Goal: Task Accomplishment & Management: Complete application form

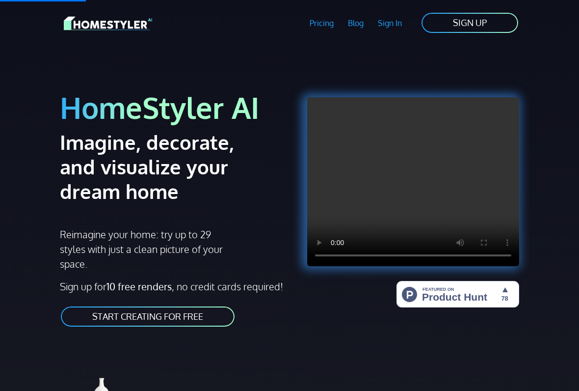
scroll to position [260, 0]
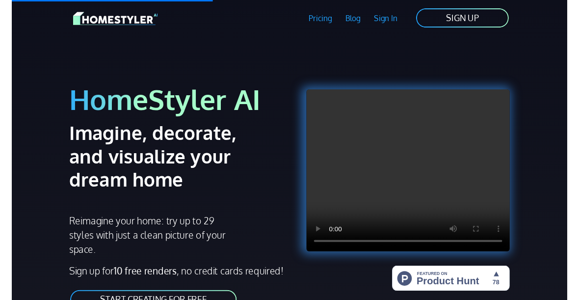
scroll to position [11, 0]
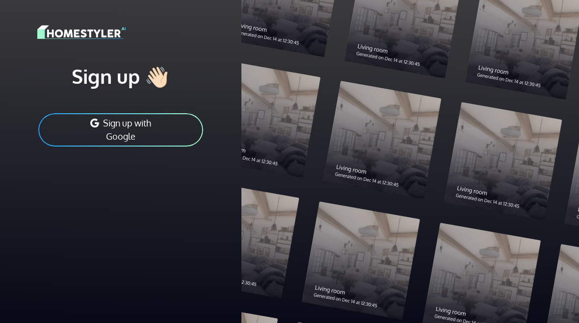
click at [62, 128] on button "Sign up with Google" at bounding box center [120, 129] width 167 height 35
click at [72, 141] on button "Sign up with Google" at bounding box center [120, 129] width 167 height 35
click at [71, 138] on button "Sign up with Google" at bounding box center [120, 129] width 167 height 35
click at [66, 126] on button "Sign up with Google" at bounding box center [120, 129] width 167 height 35
click at [68, 142] on button "Sign up with Google" at bounding box center [120, 129] width 167 height 35
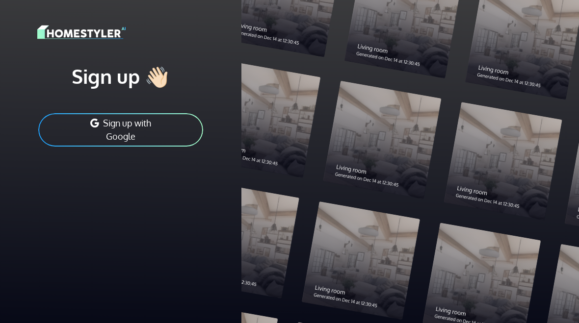
click at [57, 141] on button "Sign up with Google" at bounding box center [120, 129] width 167 height 35
click at [86, 129] on button "Sign up with Google" at bounding box center [120, 129] width 167 height 35
click at [81, 116] on button "Sign up with Google" at bounding box center [120, 129] width 167 height 35
click at [82, 118] on button "Sign up with Google" at bounding box center [120, 129] width 167 height 35
click at [53, 113] on button "Sign up with Google" at bounding box center [120, 129] width 167 height 35
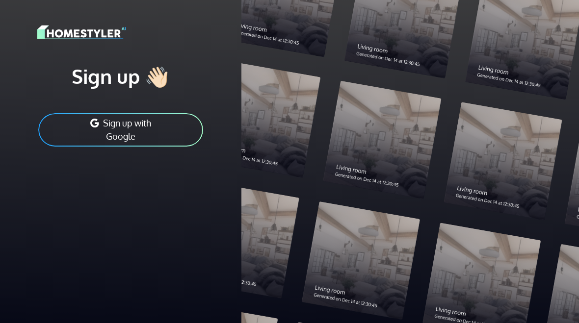
click at [52, 118] on button "Sign up with Google" at bounding box center [120, 129] width 167 height 35
click at [55, 123] on button "Sign up with Google" at bounding box center [120, 129] width 167 height 35
click at [56, 128] on button "Sign up with Google" at bounding box center [120, 129] width 167 height 35
click at [77, 133] on button "Sign up with Google" at bounding box center [120, 129] width 167 height 35
click at [72, 128] on button "Sign up with Google" at bounding box center [120, 129] width 167 height 35
